Goal: Task Accomplishment & Management: Manage account settings

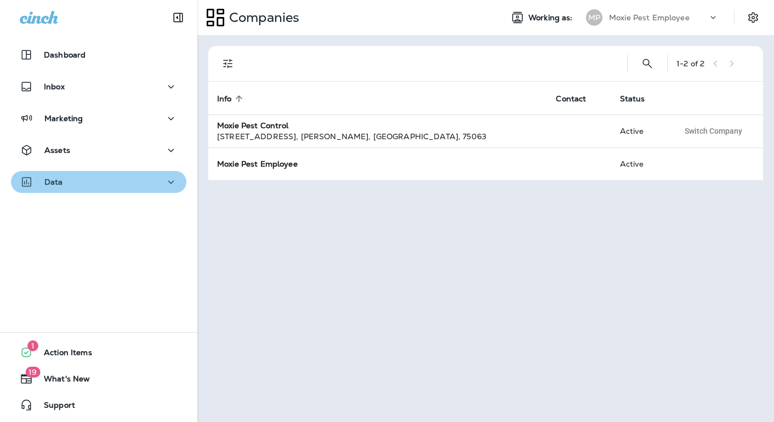
click at [83, 185] on div "Data" at bounding box center [99, 182] width 158 height 14
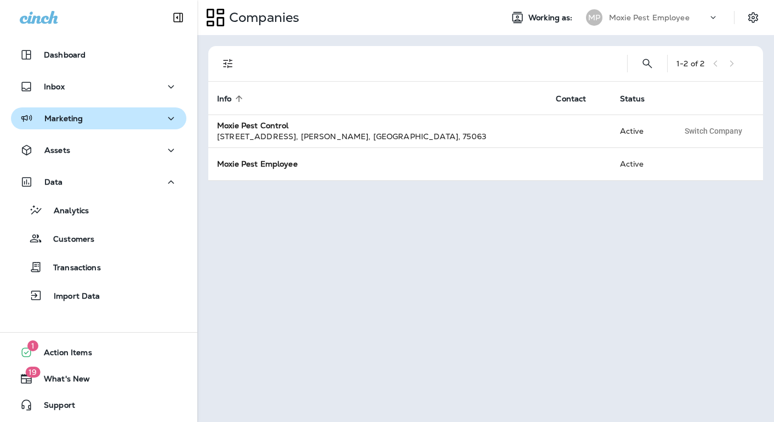
click at [87, 120] on div "Marketing" at bounding box center [99, 119] width 158 height 14
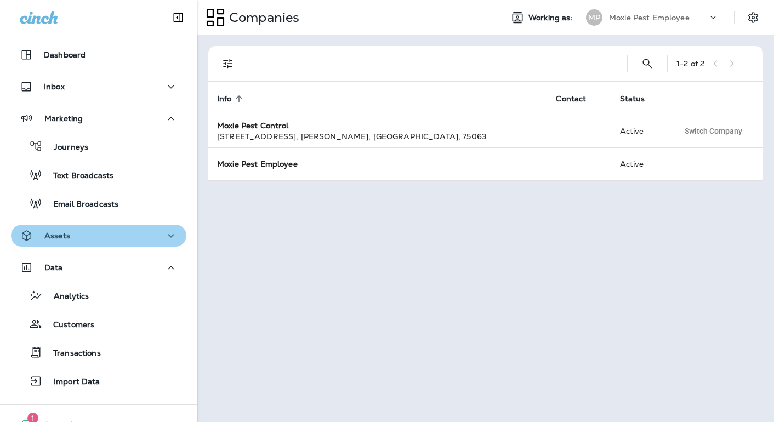
click at [76, 235] on div "Assets" at bounding box center [99, 236] width 158 height 14
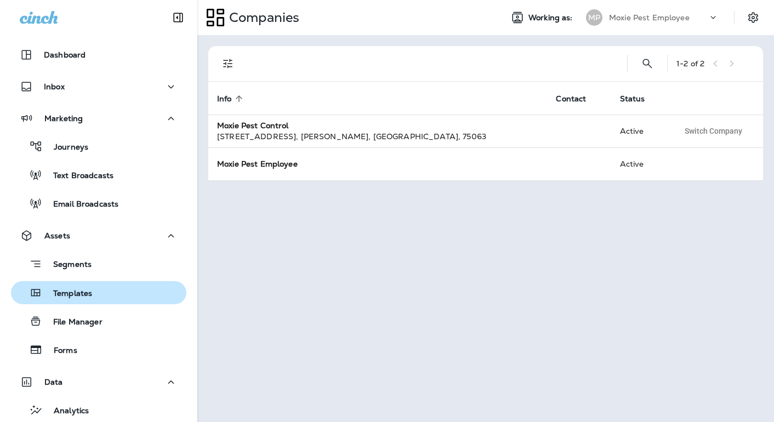
click at [81, 293] on p "Templates" at bounding box center [67, 294] width 50 height 10
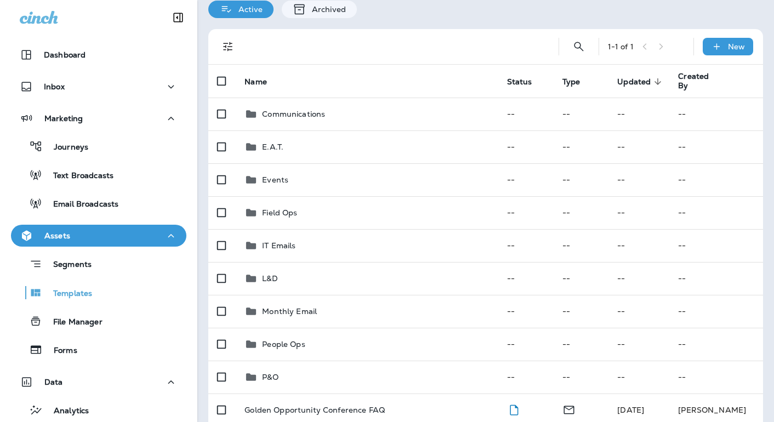
scroll to position [61, 0]
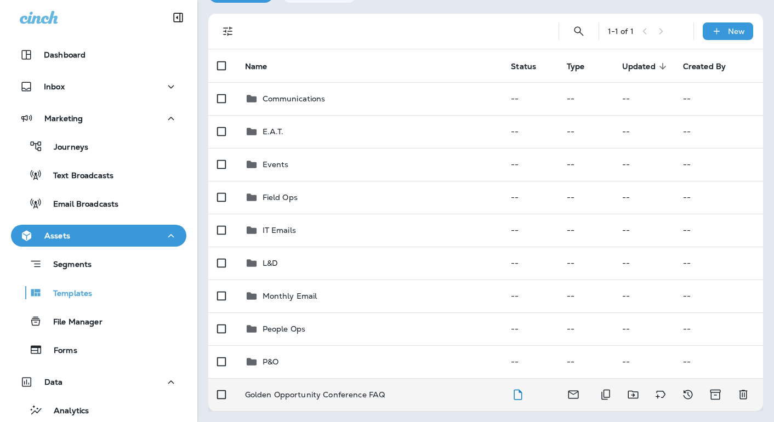
click at [474, 394] on div "Golden Opportunity Conference FAQ" at bounding box center [369, 394] width 249 height 9
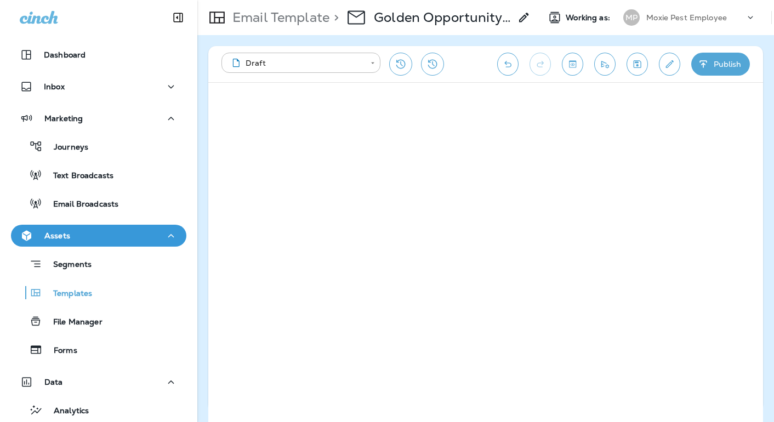
click at [701, 62] on icon "button" at bounding box center [704, 64] width 12 height 11
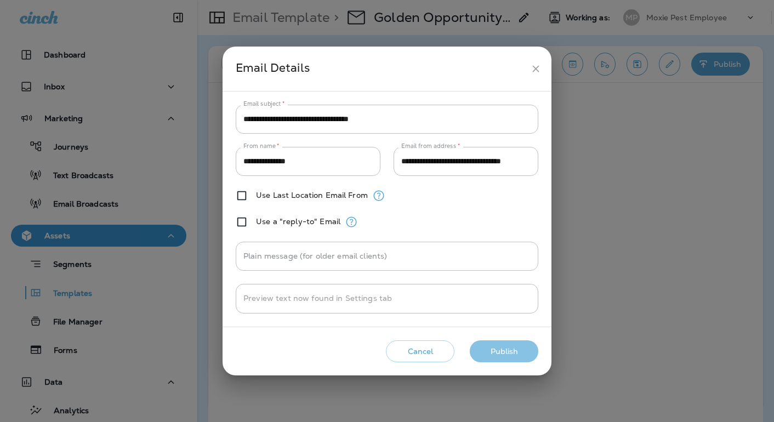
click at [485, 344] on button "Publish" at bounding box center [504, 352] width 69 height 22
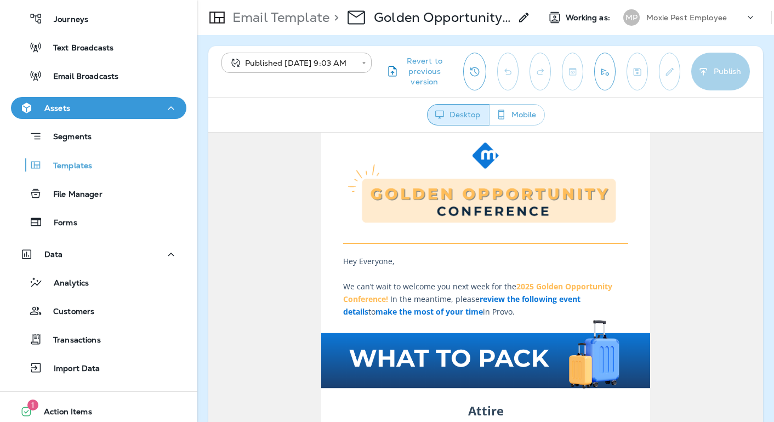
scroll to position [187, 0]
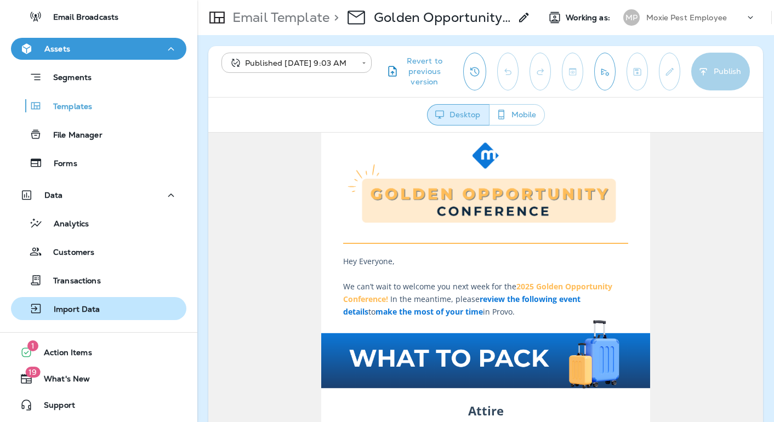
click at [69, 308] on p "Import Data" at bounding box center [72, 310] width 58 height 10
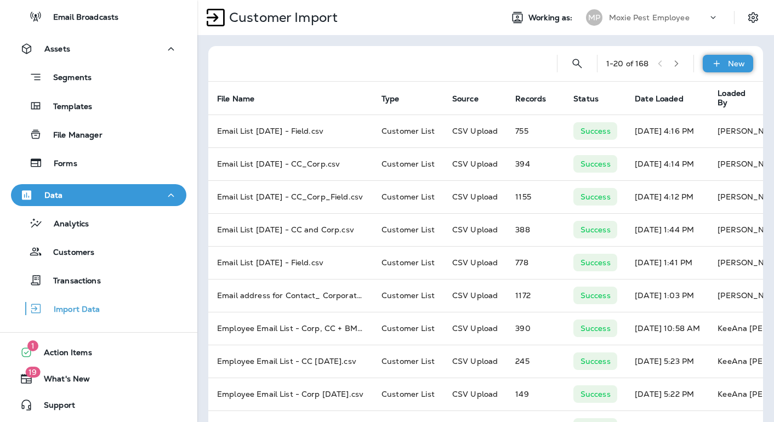
click at [718, 62] on icon at bounding box center [717, 63] width 12 height 11
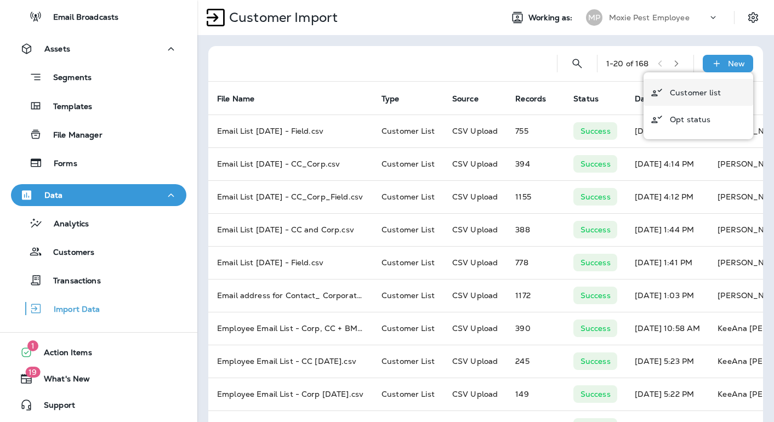
click at [693, 89] on p "Customer list" at bounding box center [695, 92] width 51 height 9
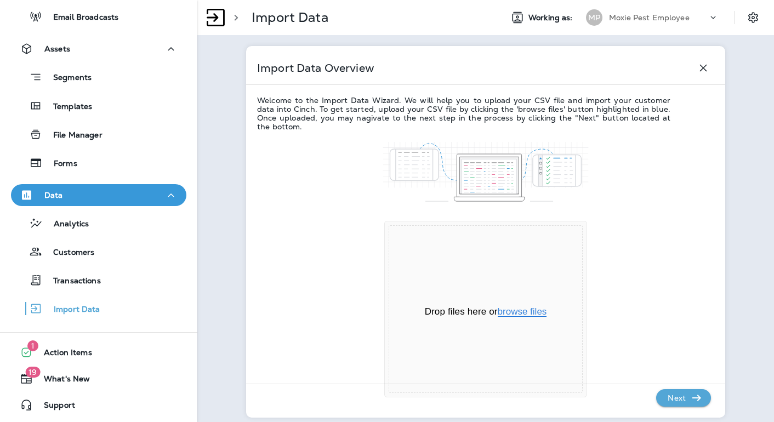
click at [532, 314] on button "browse files" at bounding box center [522, 312] width 49 height 10
click at [689, 398] on p "Next" at bounding box center [676, 398] width 27 height 18
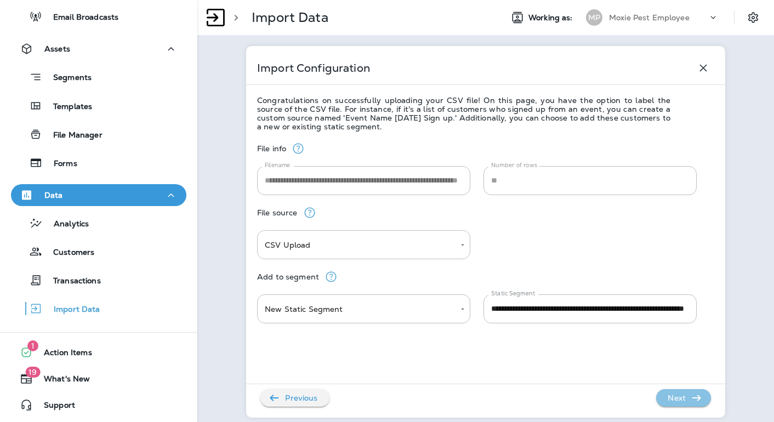
click at [685, 403] on p "Next" at bounding box center [676, 398] width 27 height 18
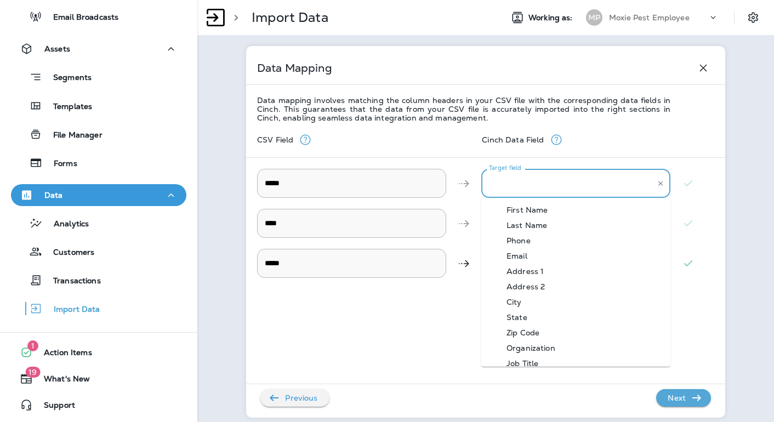
click at [514, 188] on input "Target field" at bounding box center [567, 183] width 163 height 19
click at [530, 212] on div "First Name" at bounding box center [527, 210] width 74 height 9
type input "**********"
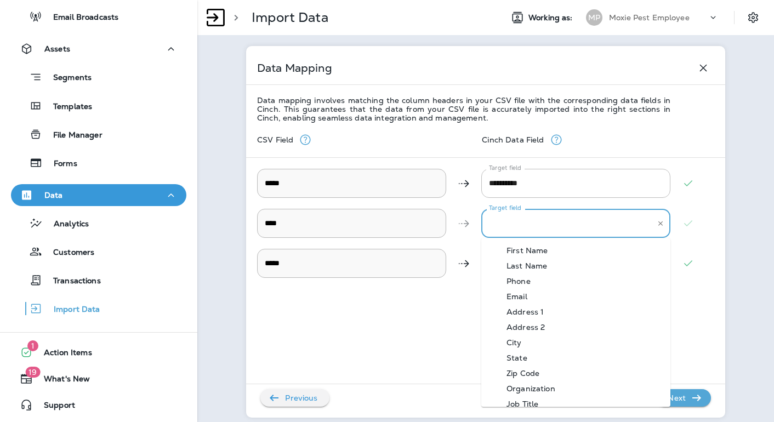
click at [517, 226] on input "Target field" at bounding box center [567, 223] width 163 height 19
click at [524, 265] on div "Last Name" at bounding box center [526, 266] width 73 height 9
type input "*********"
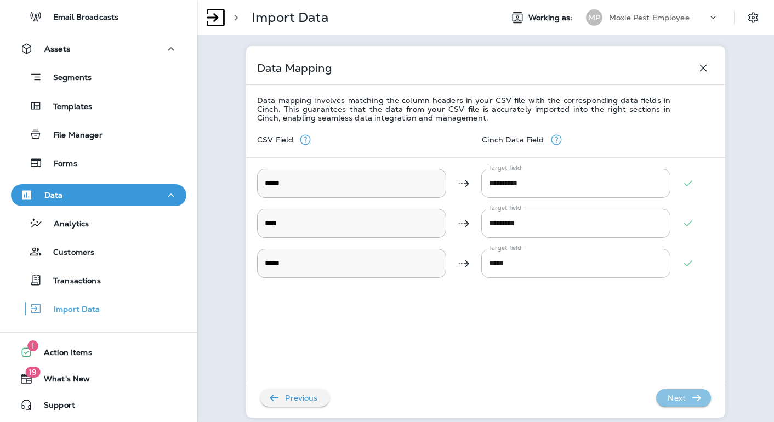
click at [683, 396] on p "Next" at bounding box center [676, 398] width 27 height 18
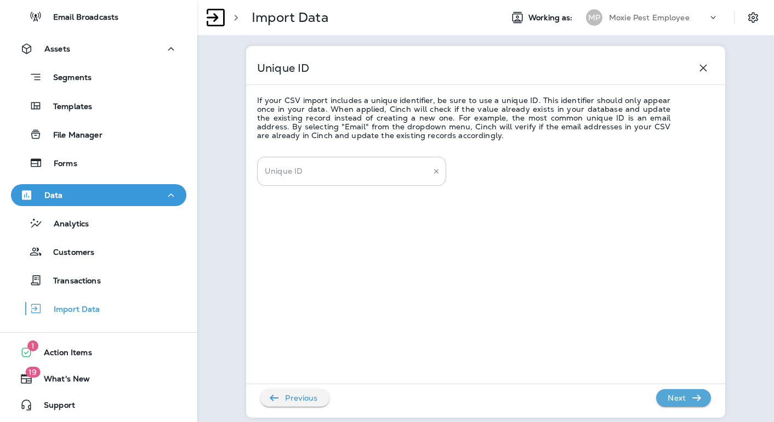
click at [371, 168] on input "Unique ID" at bounding box center [343, 171] width 163 height 19
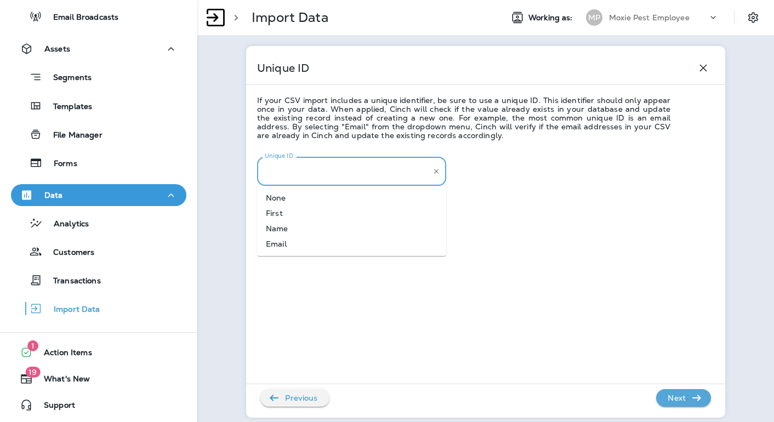
click at [317, 243] on li "Email" at bounding box center [351, 243] width 189 height 15
type input "*****"
click at [679, 404] on p "Next" at bounding box center [676, 398] width 27 height 18
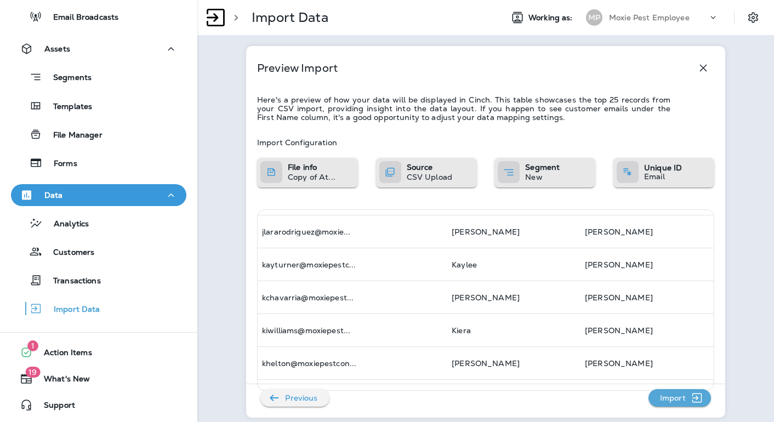
scroll to position [676, 0]
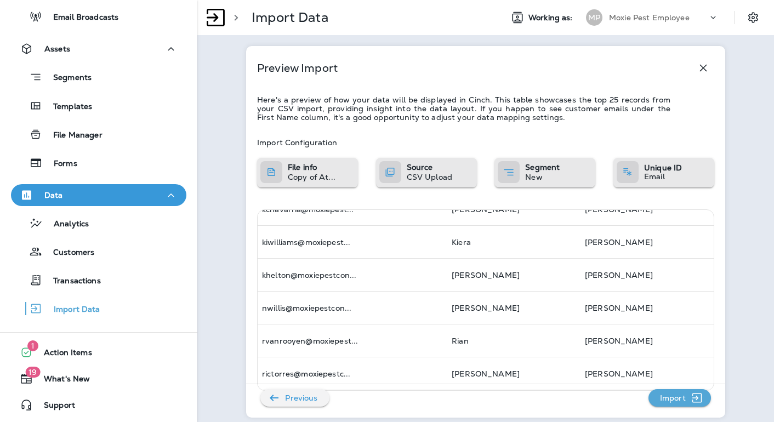
click at [671, 396] on p "Import" at bounding box center [673, 398] width 35 height 18
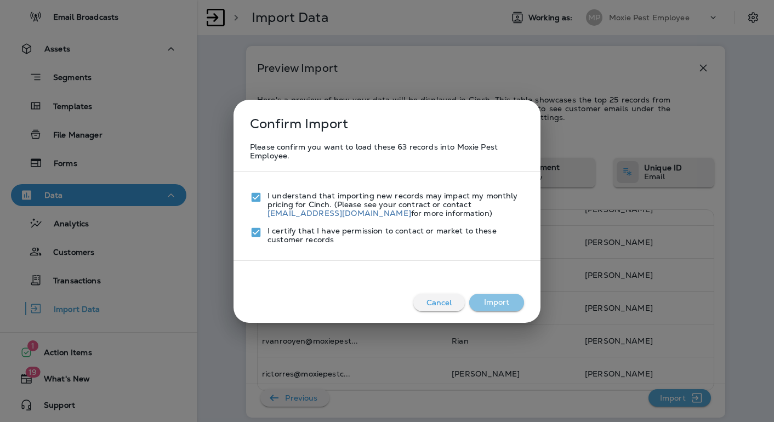
click at [485, 301] on button "Import" at bounding box center [496, 303] width 55 height 18
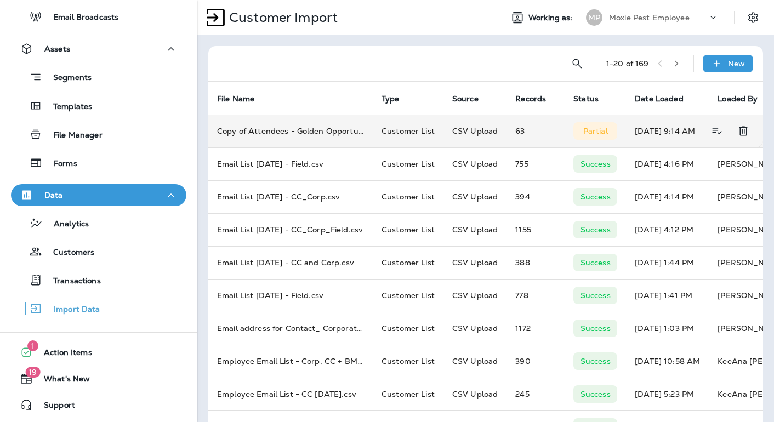
click at [591, 127] on p "Partial" at bounding box center [595, 131] width 25 height 9
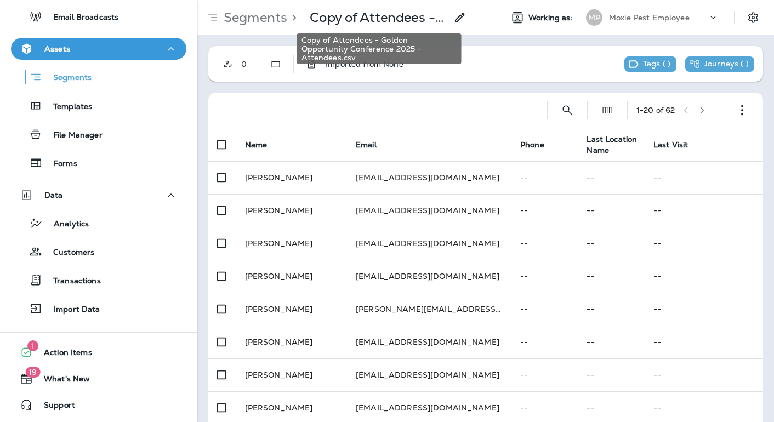
click at [348, 22] on p "Copy of Attendees - Golden Opportunity Conference 2025 - Attendees.csv" at bounding box center [378, 17] width 137 height 16
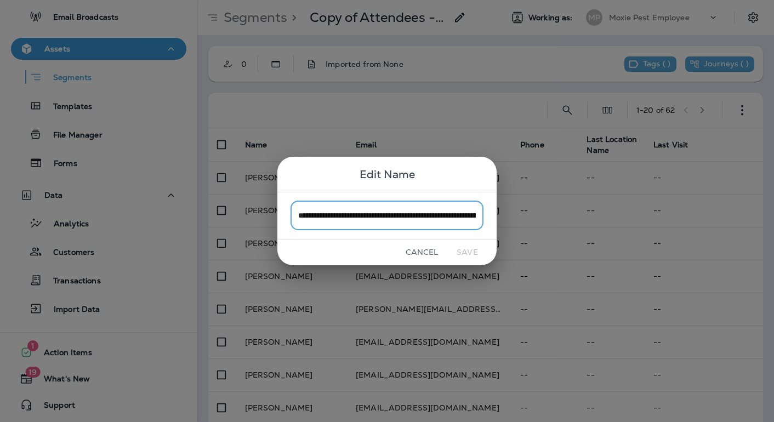
click at [259, 20] on div "**********" at bounding box center [387, 211] width 774 height 422
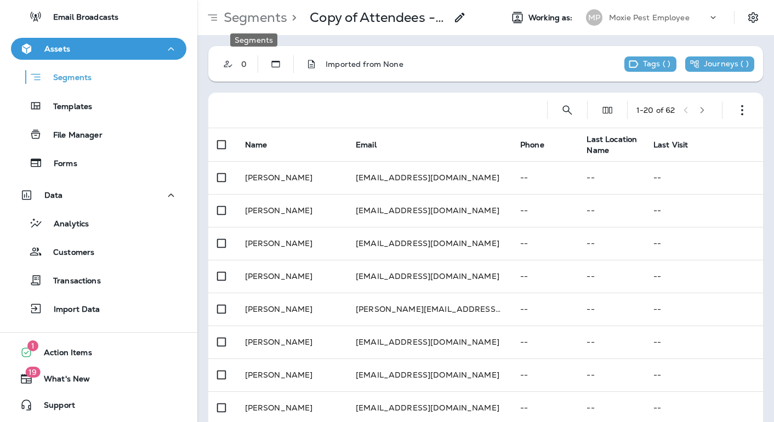
click at [259, 19] on p "Segments" at bounding box center [253, 17] width 68 height 16
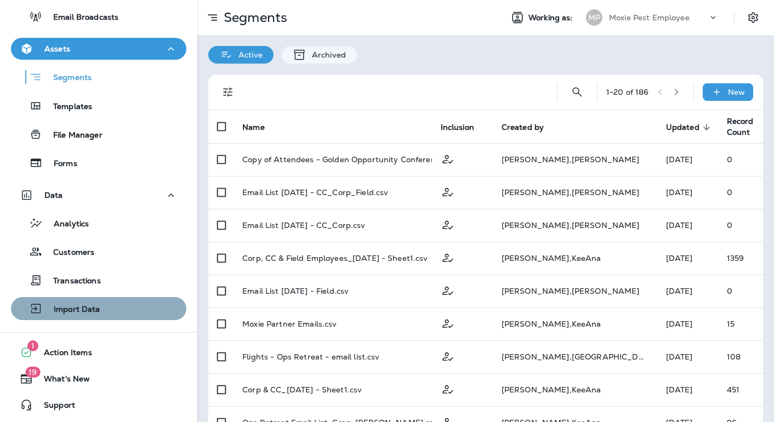
click at [141, 309] on div "Import Data" at bounding box center [98, 308] width 167 height 16
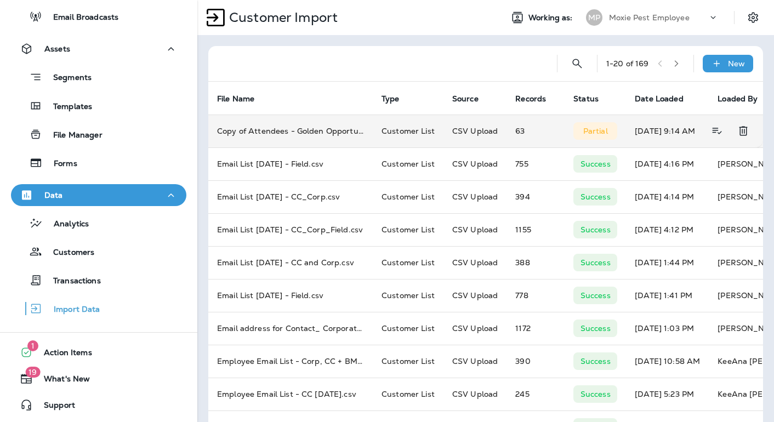
scroll to position [0, 38]
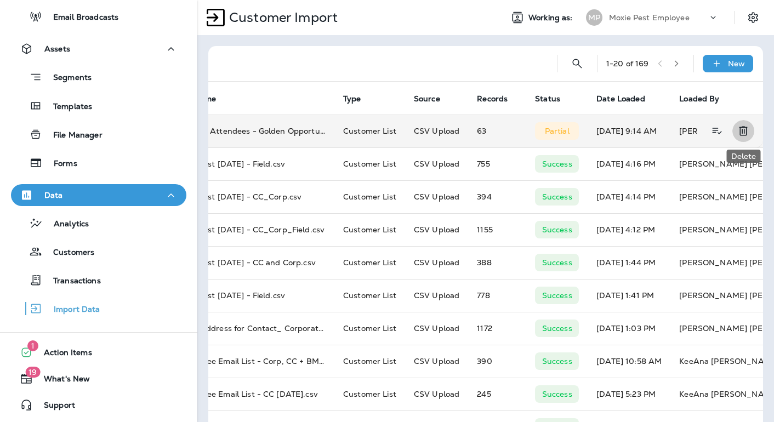
click at [745, 131] on icon "Delete" at bounding box center [743, 130] width 13 height 13
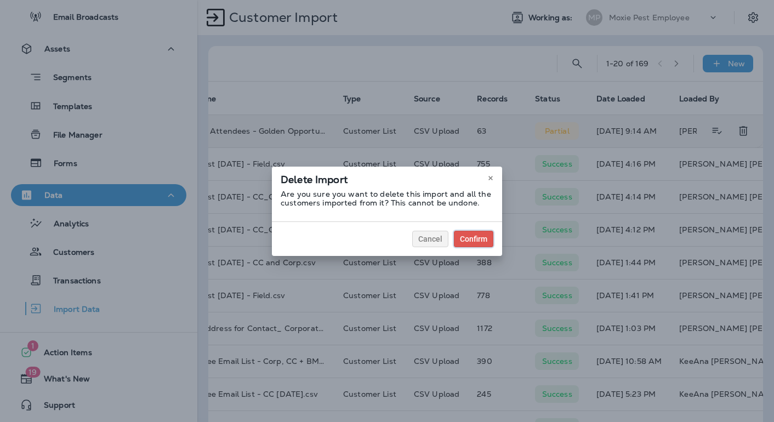
click at [469, 245] on button "Confirm" at bounding box center [473, 239] width 39 height 16
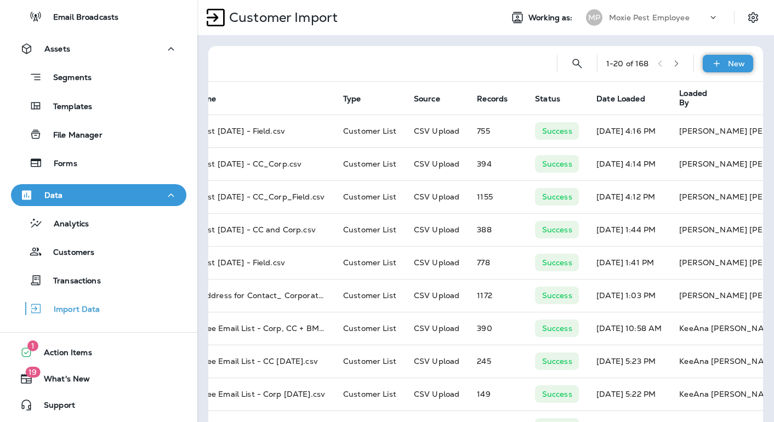
click at [747, 58] on div "New" at bounding box center [728, 64] width 50 height 18
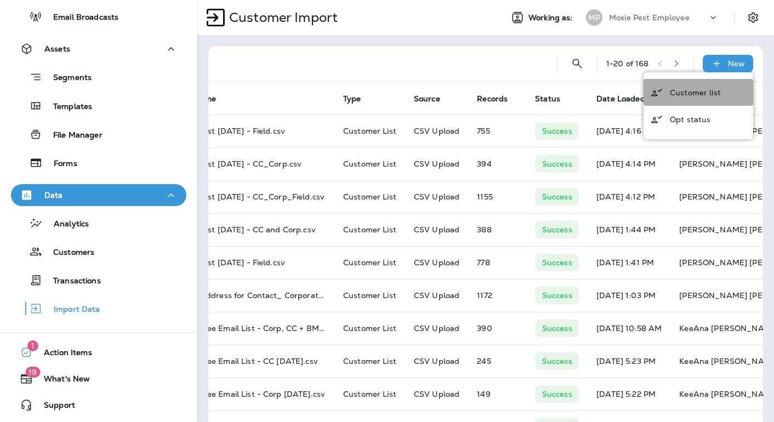
click at [701, 94] on p "Customer list" at bounding box center [695, 92] width 51 height 9
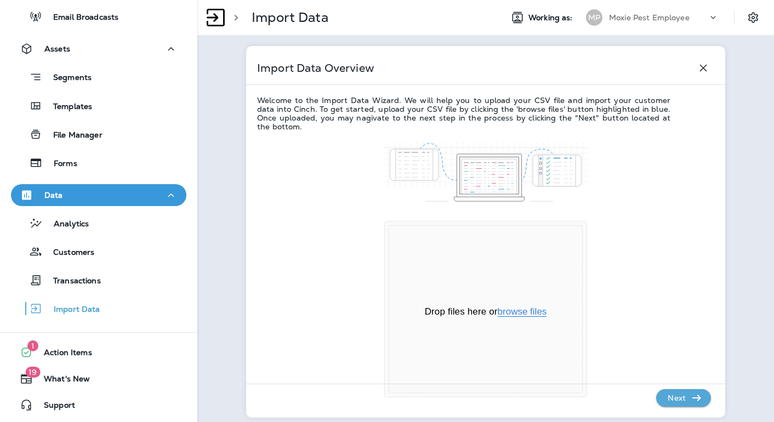
click at [528, 315] on button "browse files" at bounding box center [522, 312] width 49 height 10
click at [679, 399] on p "Next" at bounding box center [676, 398] width 27 height 18
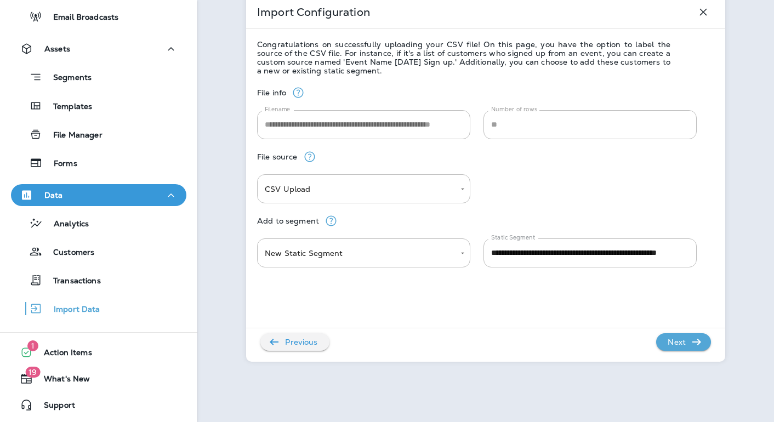
scroll to position [80, 0]
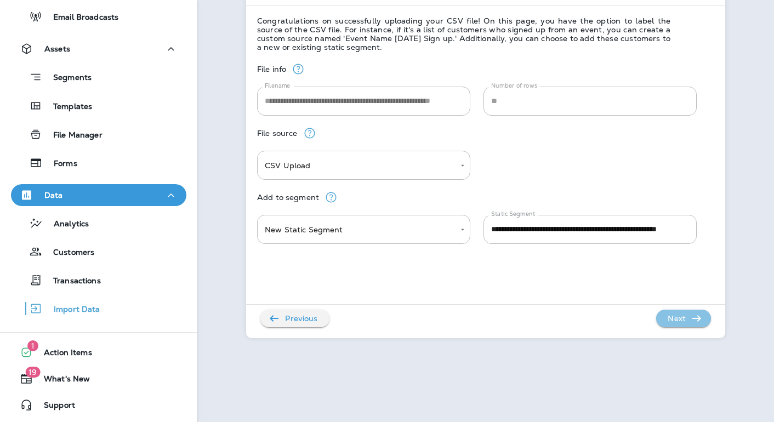
click at [680, 319] on p "Next" at bounding box center [676, 319] width 27 height 18
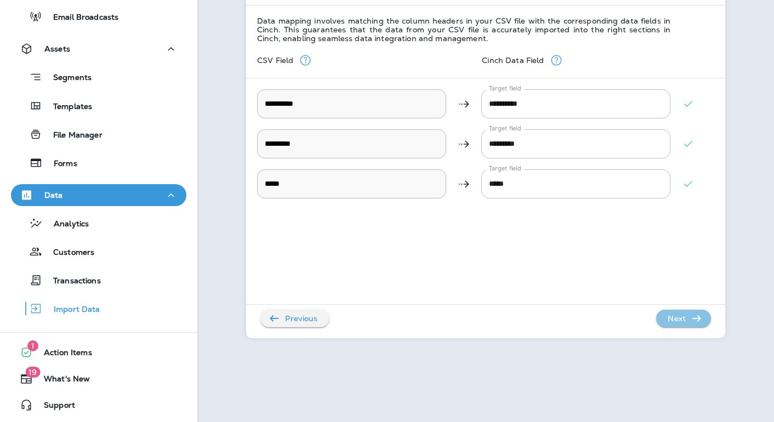
click at [688, 320] on p "Next" at bounding box center [676, 319] width 27 height 18
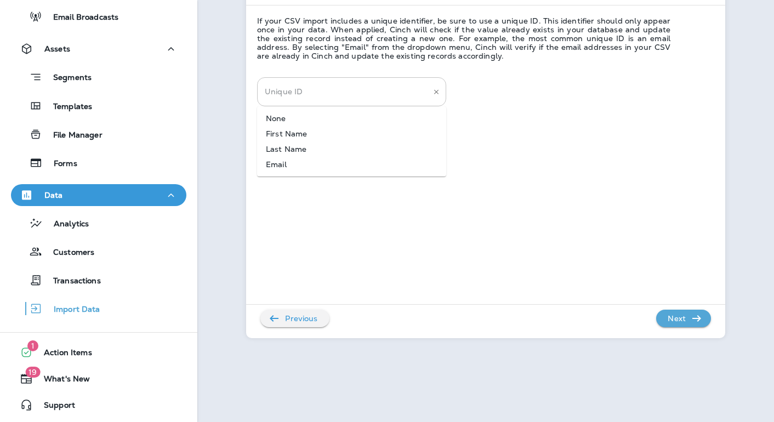
click at [429, 93] on div "Unique ID" at bounding box center [351, 91] width 189 height 29
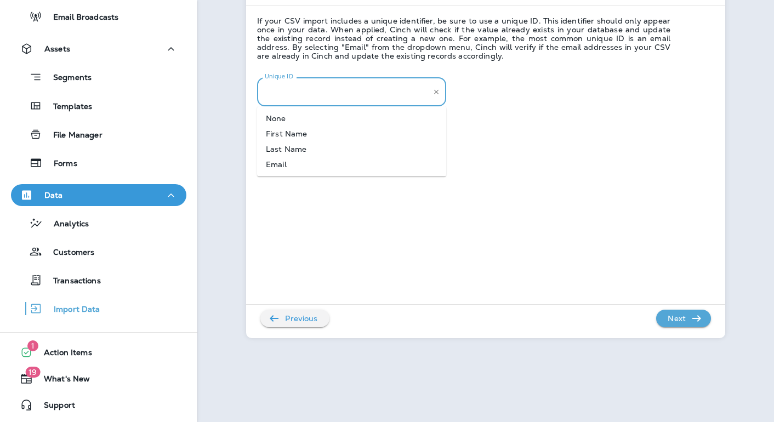
click at [331, 162] on li "Email" at bounding box center [351, 164] width 189 height 15
type input "*****"
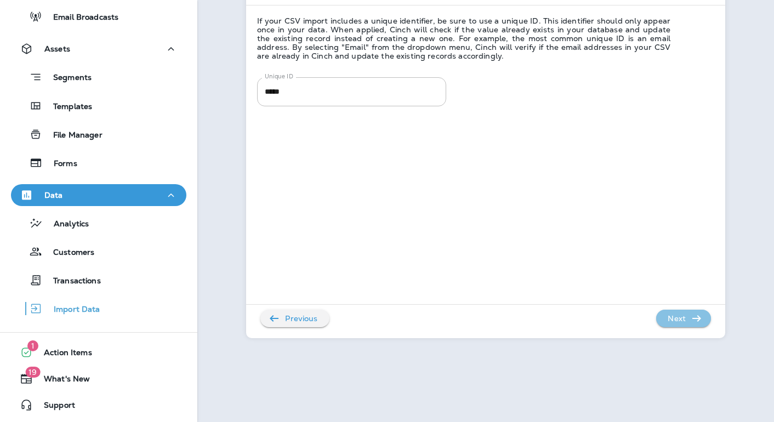
click at [683, 317] on p "Next" at bounding box center [676, 319] width 27 height 18
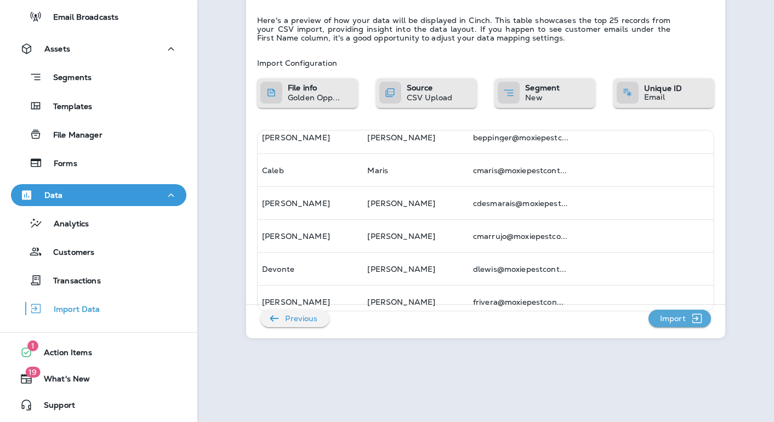
scroll to position [372, 0]
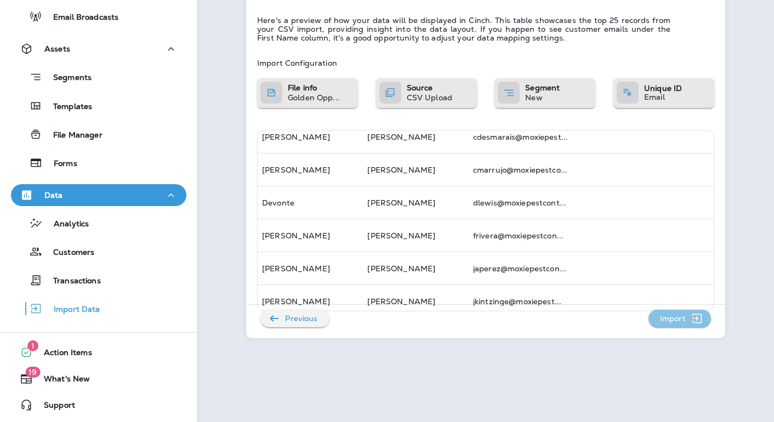
click at [680, 324] on p "Import" at bounding box center [673, 319] width 35 height 18
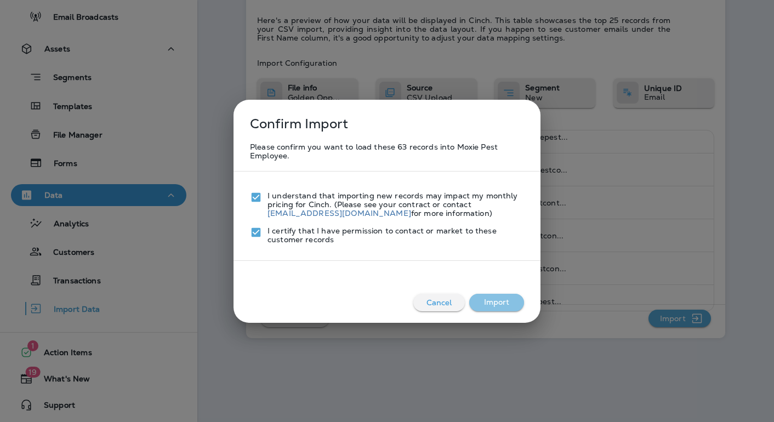
click at [500, 300] on button "Import" at bounding box center [496, 303] width 55 height 18
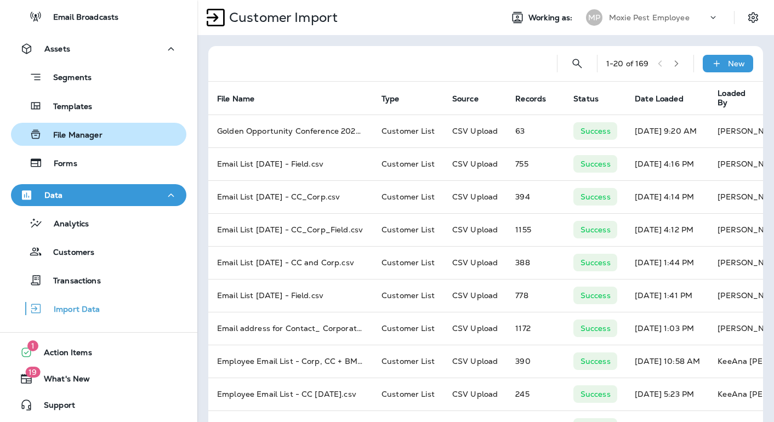
click at [88, 133] on p "File Manager" at bounding box center [72, 135] width 60 height 10
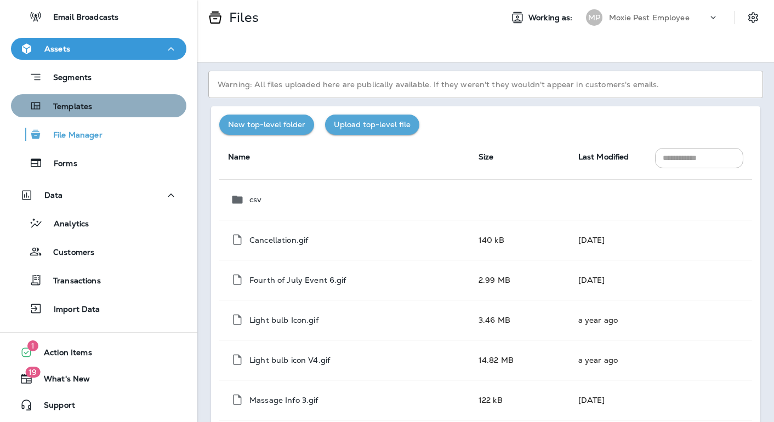
click at [88, 107] on p "Templates" at bounding box center [67, 107] width 50 height 10
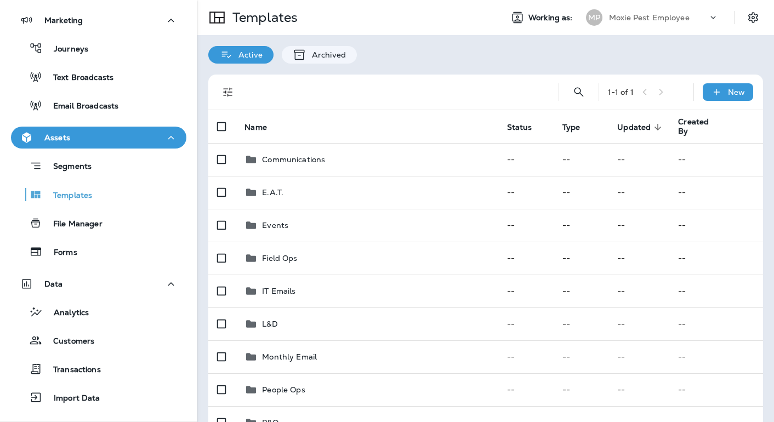
scroll to position [95, 0]
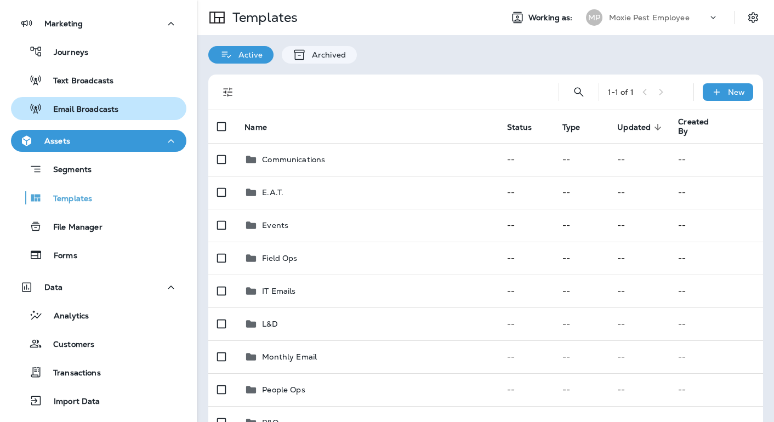
click at [93, 110] on p "Email Broadcasts" at bounding box center [80, 110] width 76 height 10
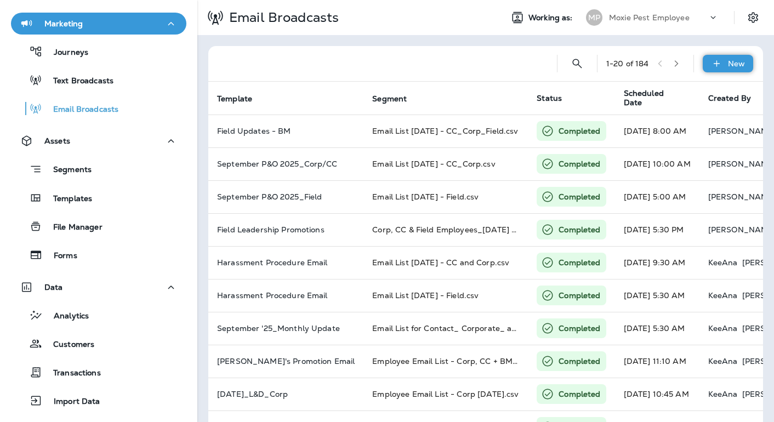
click at [728, 64] on div "New" at bounding box center [728, 64] width 50 height 18
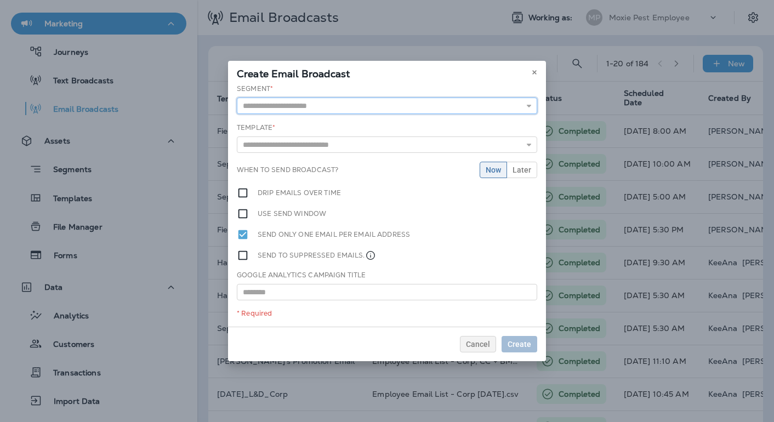
click at [417, 106] on input "text" at bounding box center [387, 106] width 300 height 16
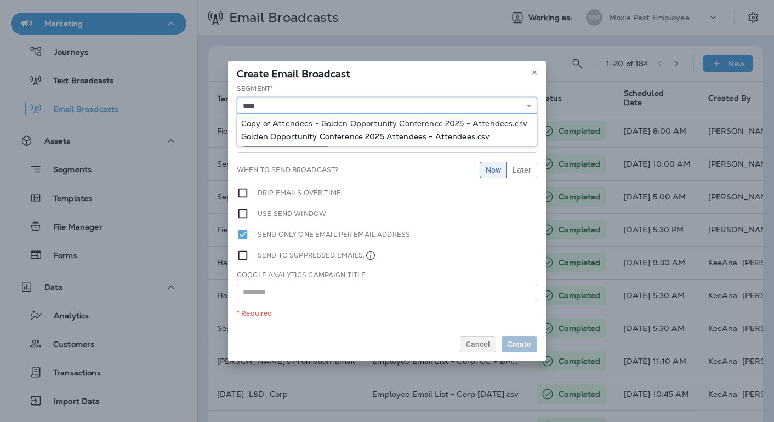
type input "**********"
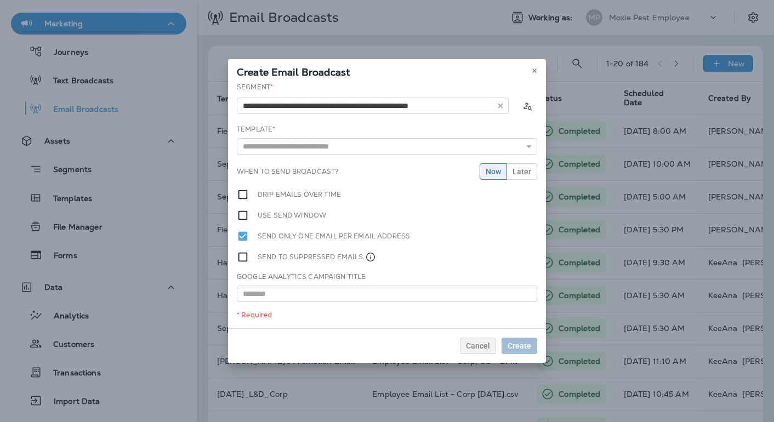
click at [390, 138] on div "**********" at bounding box center [387, 205] width 318 height 246
click at [357, 147] on input "text" at bounding box center [387, 146] width 300 height 16
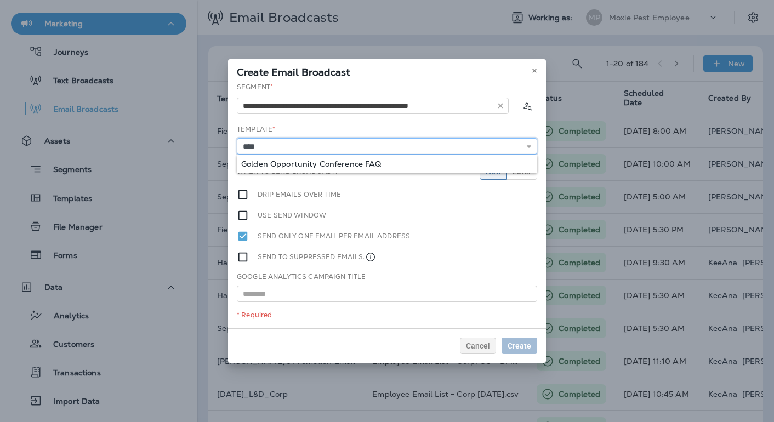
type input "**********"
click at [331, 163] on div "**********" at bounding box center [387, 205] width 318 height 246
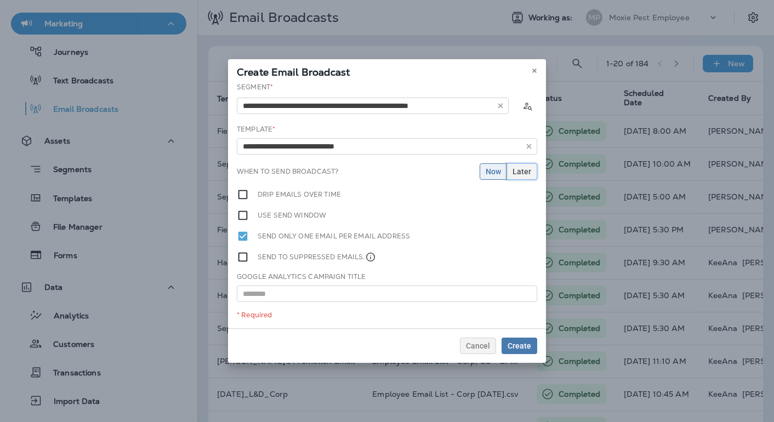
click at [529, 172] on span "Later" at bounding box center [522, 172] width 19 height 8
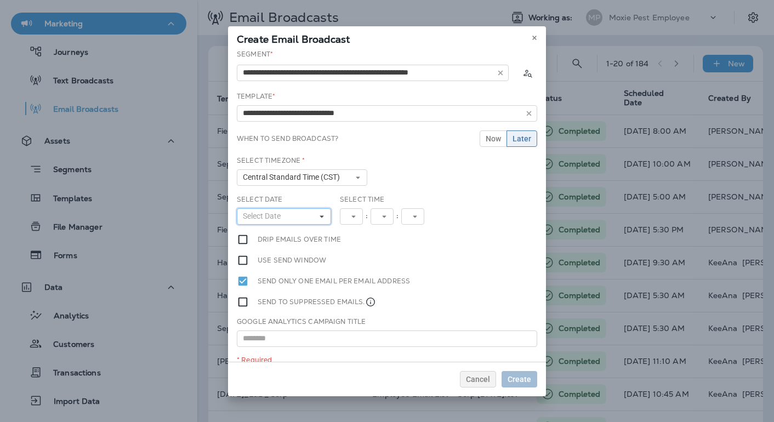
click at [300, 218] on button "Select Date" at bounding box center [284, 216] width 94 height 16
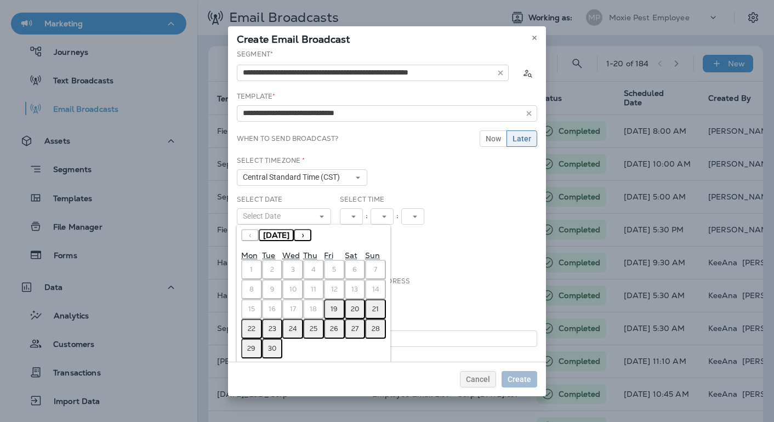
click at [339, 305] on button "19" at bounding box center [334, 309] width 21 height 20
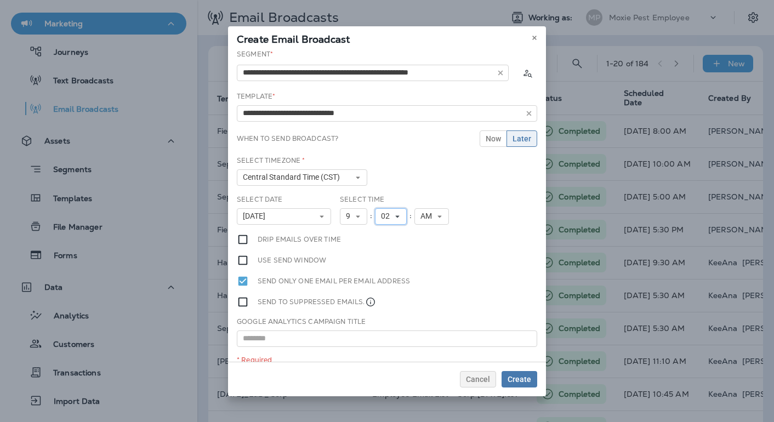
click at [389, 213] on span "02" at bounding box center [387, 216] width 13 height 9
click at [394, 317] on link "30" at bounding box center [391, 321] width 32 height 13
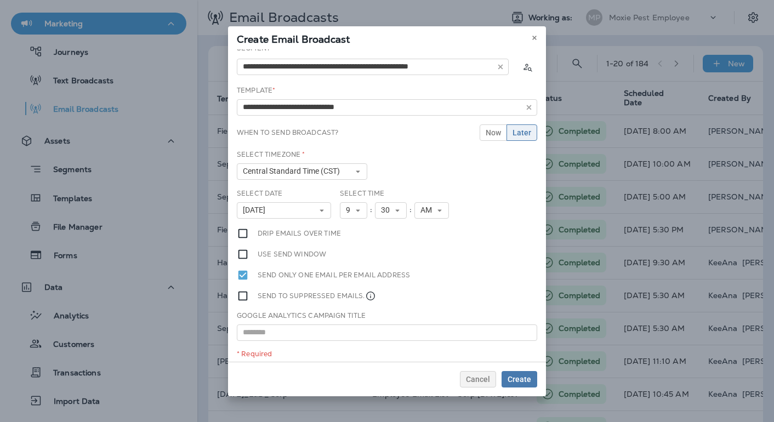
scroll to position [12, 0]
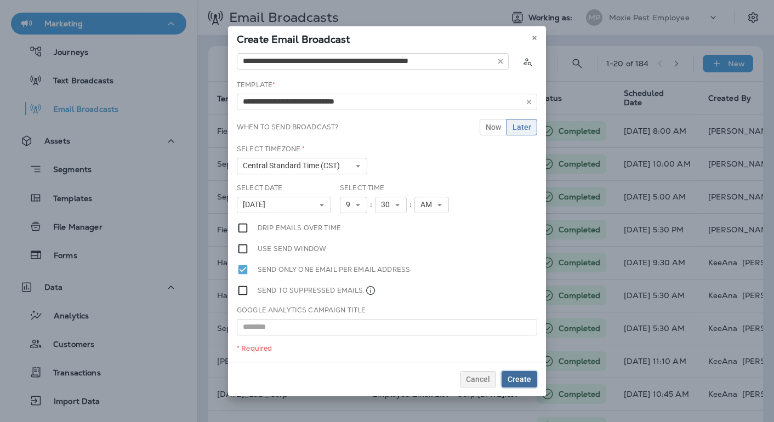
click at [520, 373] on button "Create" at bounding box center [520, 379] width 36 height 16
